Goal: Information Seeking & Learning: Learn about a topic

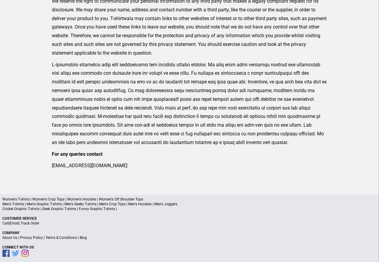
scroll to position [197, 0]
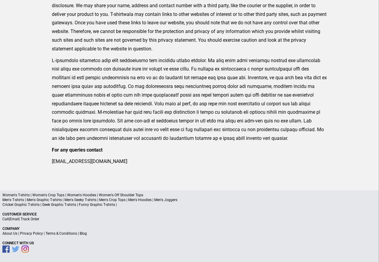
click at [98, 234] on p "About Us | Privacy Policy | Terms & Conditions | Blog" at bounding box center [189, 233] width 374 height 5
click at [83, 235] on a"] "Blog" at bounding box center [83, 233] width 7 height 4
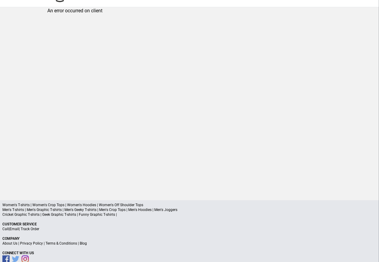
scroll to position [28, 0]
